Goal: Task Accomplishment & Management: Use online tool/utility

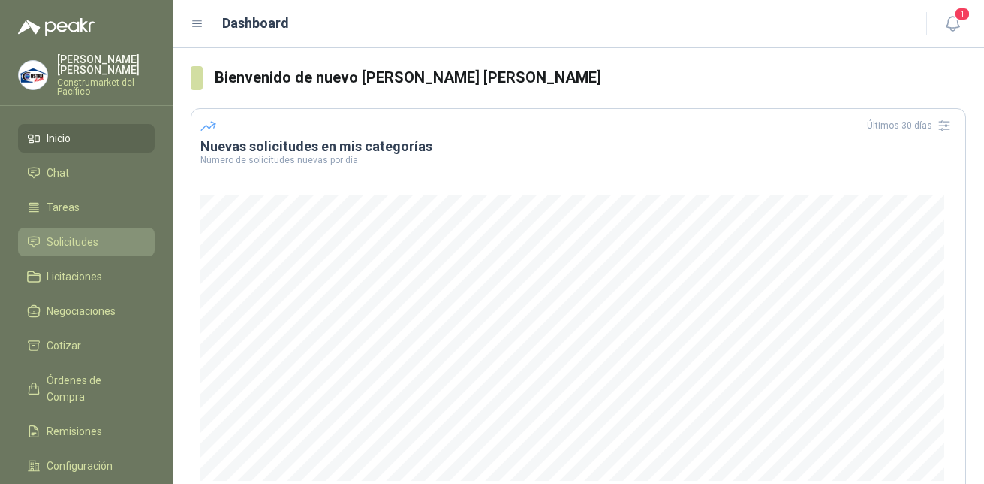
click at [71, 234] on span "Solicitudes" at bounding box center [73, 242] width 52 height 17
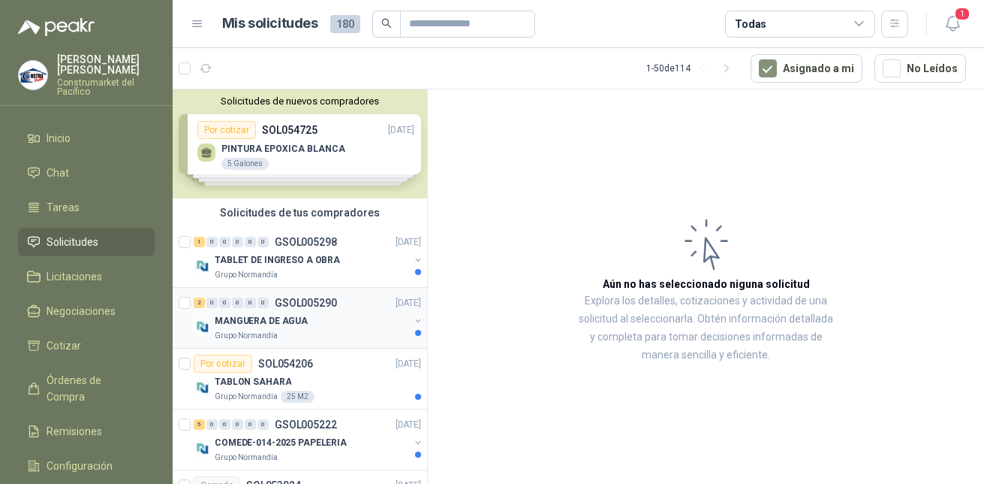
click at [253, 318] on p "MANGUERA DE AGUA" at bounding box center [261, 321] width 93 height 14
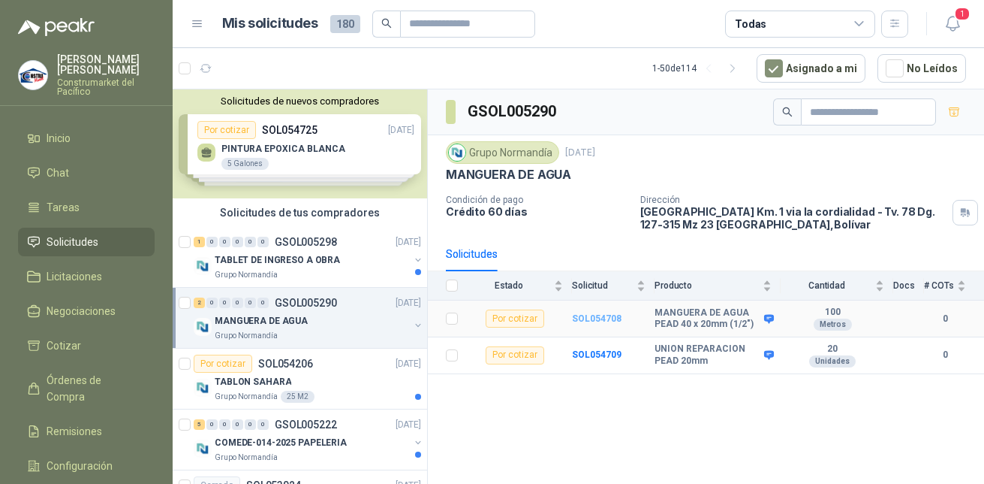
click at [595, 315] on b "SOL054708" at bounding box center [597, 318] width 50 height 11
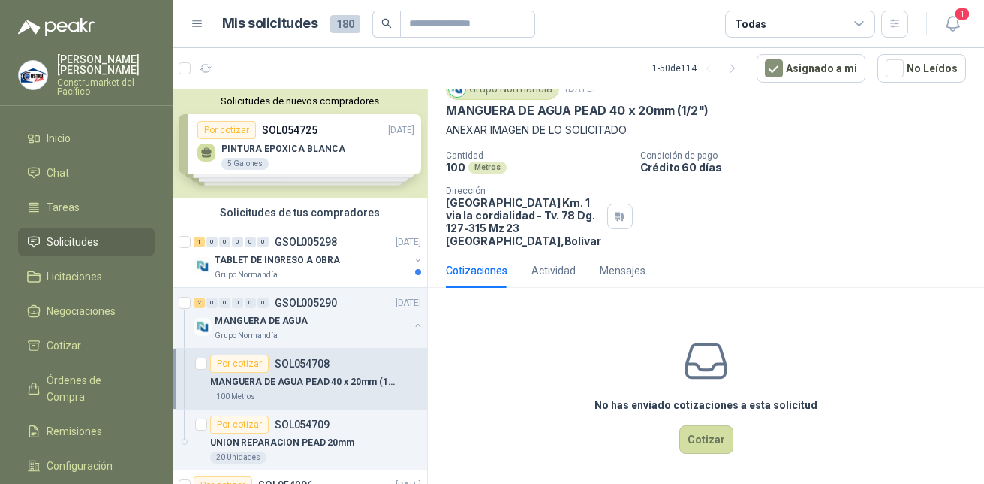
scroll to position [64, 0]
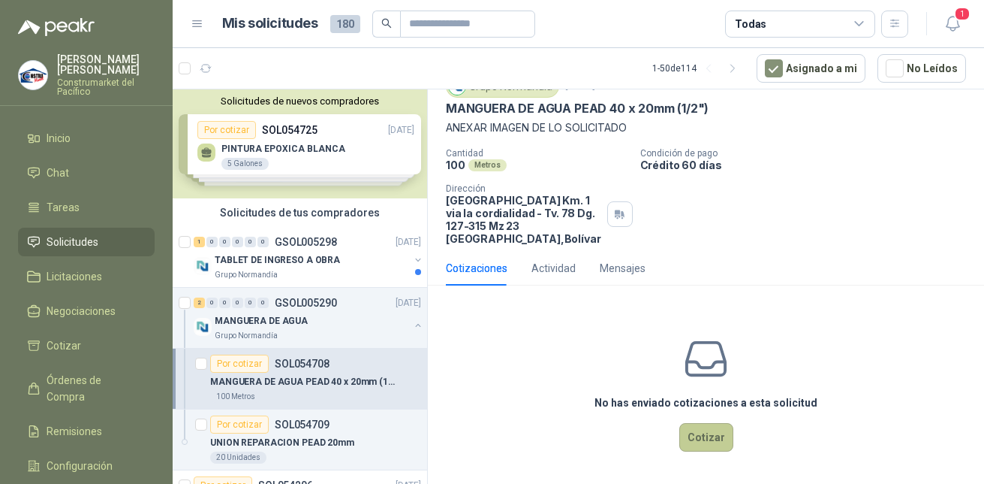
click at [699, 439] on button "Cotizar" at bounding box center [707, 437] width 54 height 29
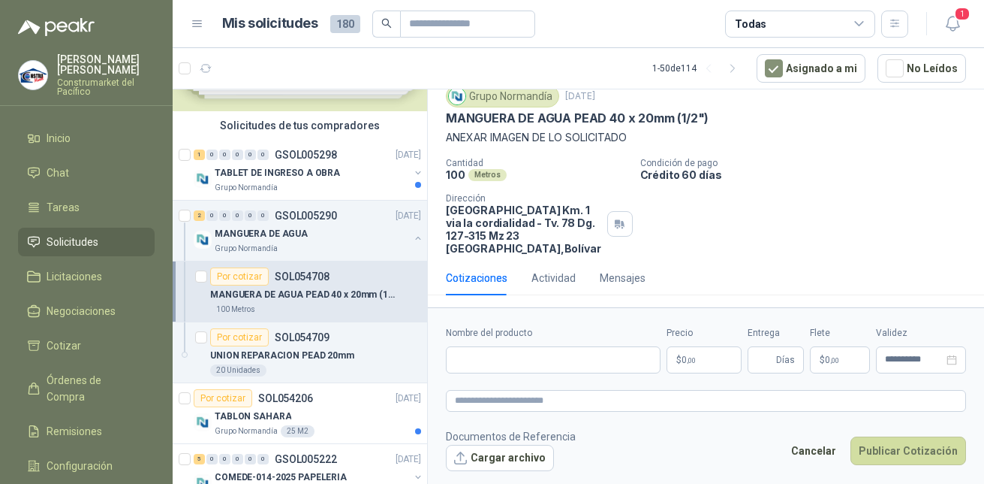
scroll to position [0, 0]
